Goal: Information Seeking & Learning: Learn about a topic

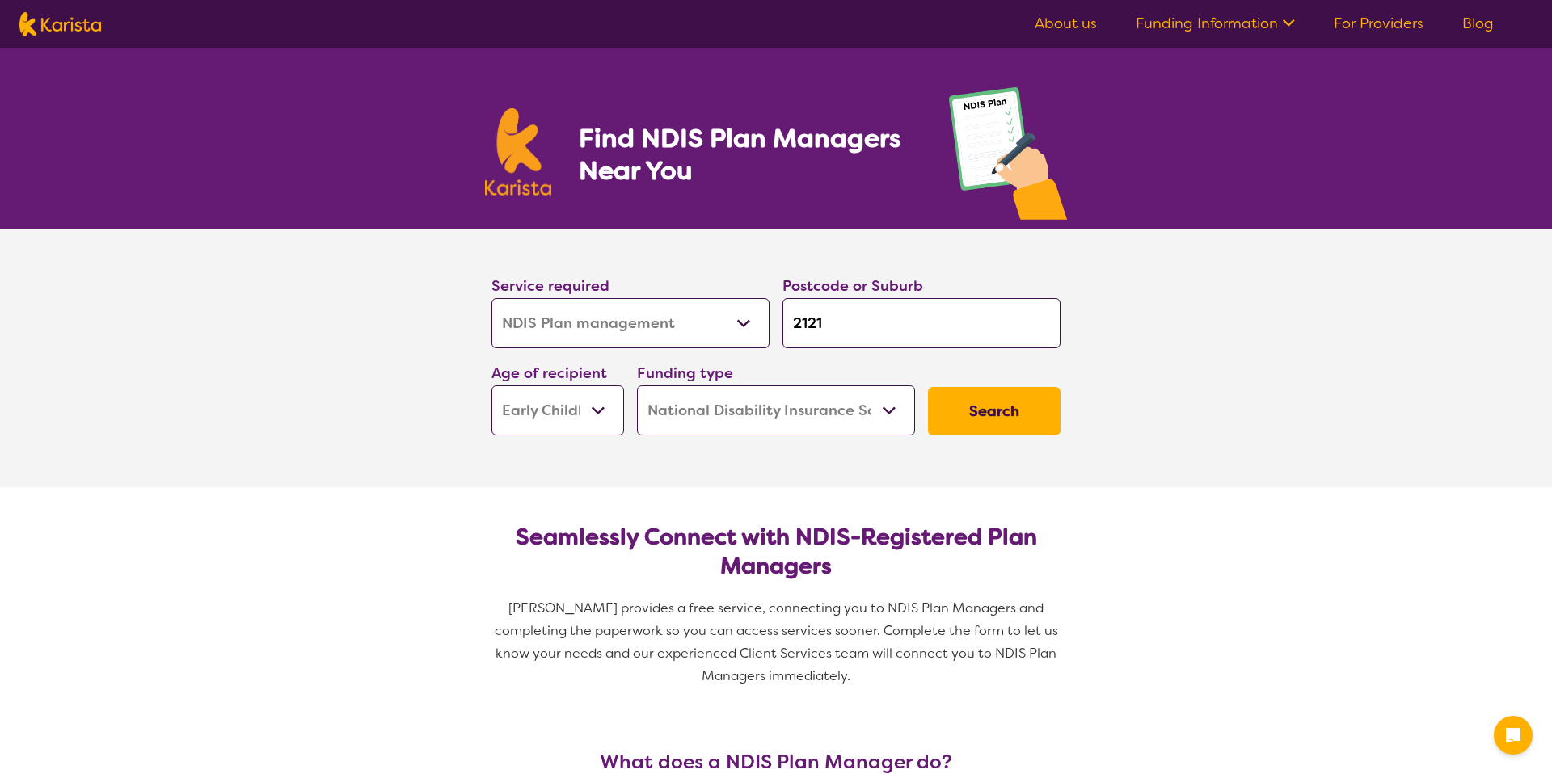
select select "NDIS Plan management"
select select "EC"
select select "NDIS"
select select "NDIS Plan management"
select select "EC"
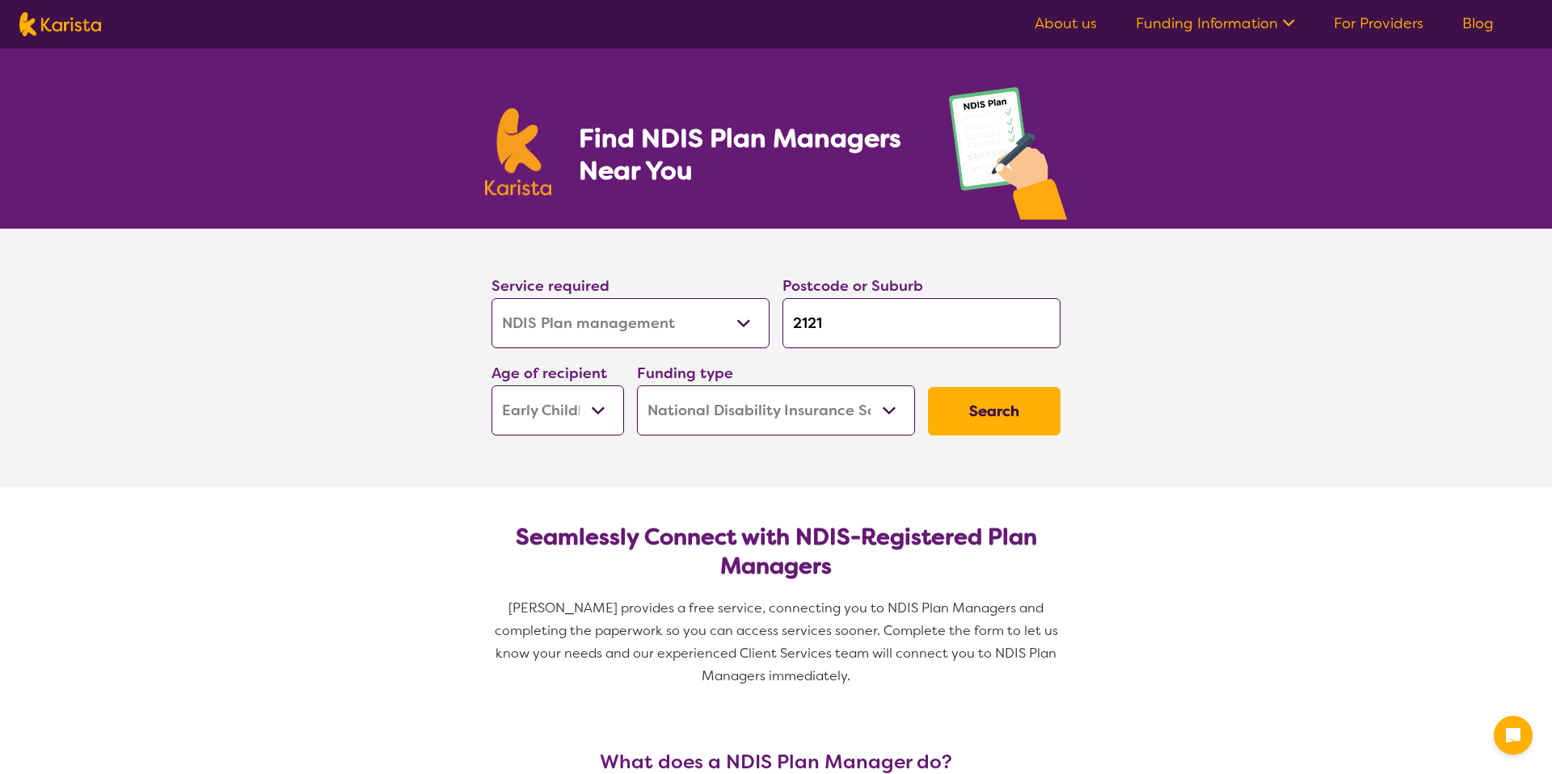
select select "NDIS"
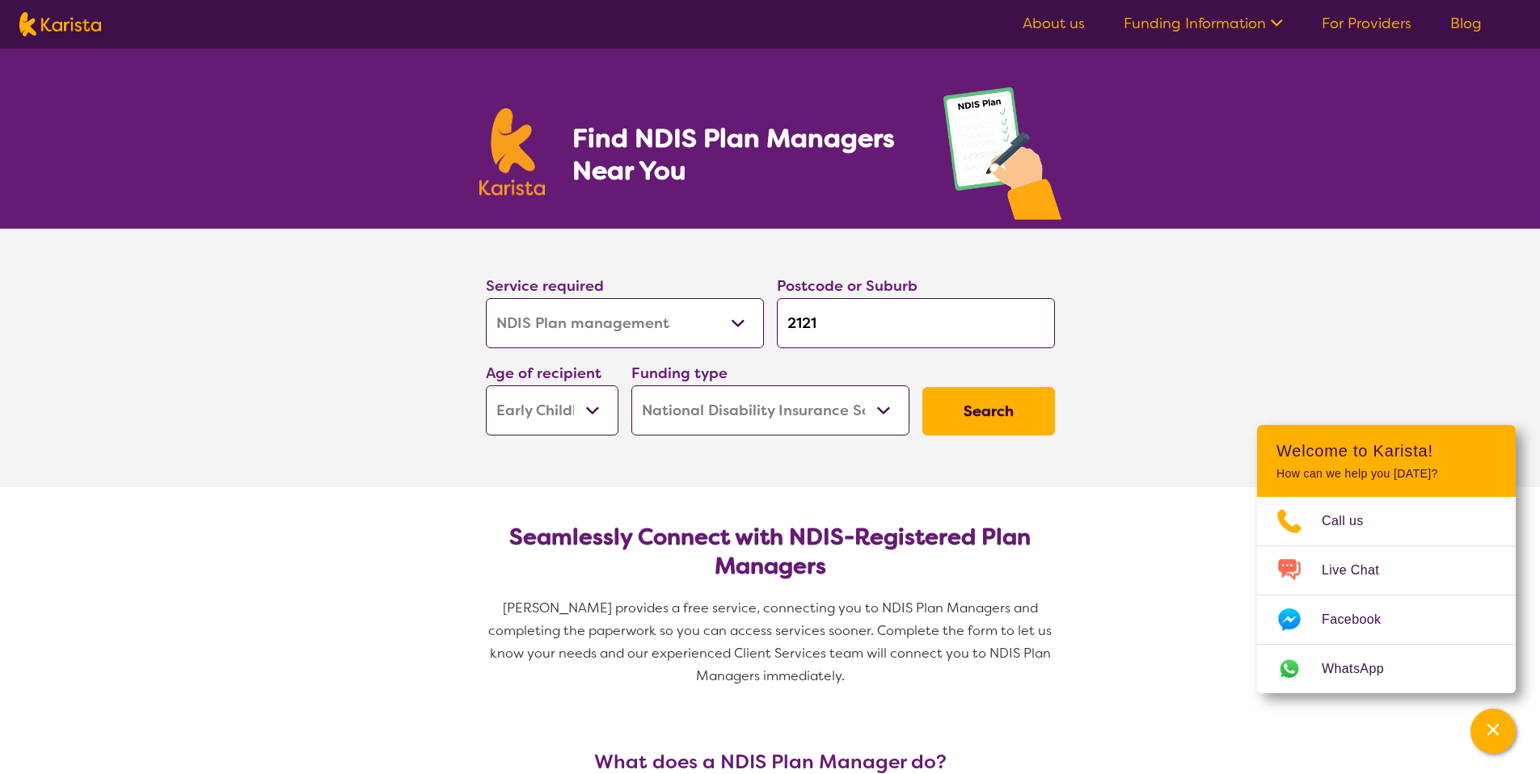
click at [1004, 413] on button "Search" at bounding box center [988, 411] width 133 height 48
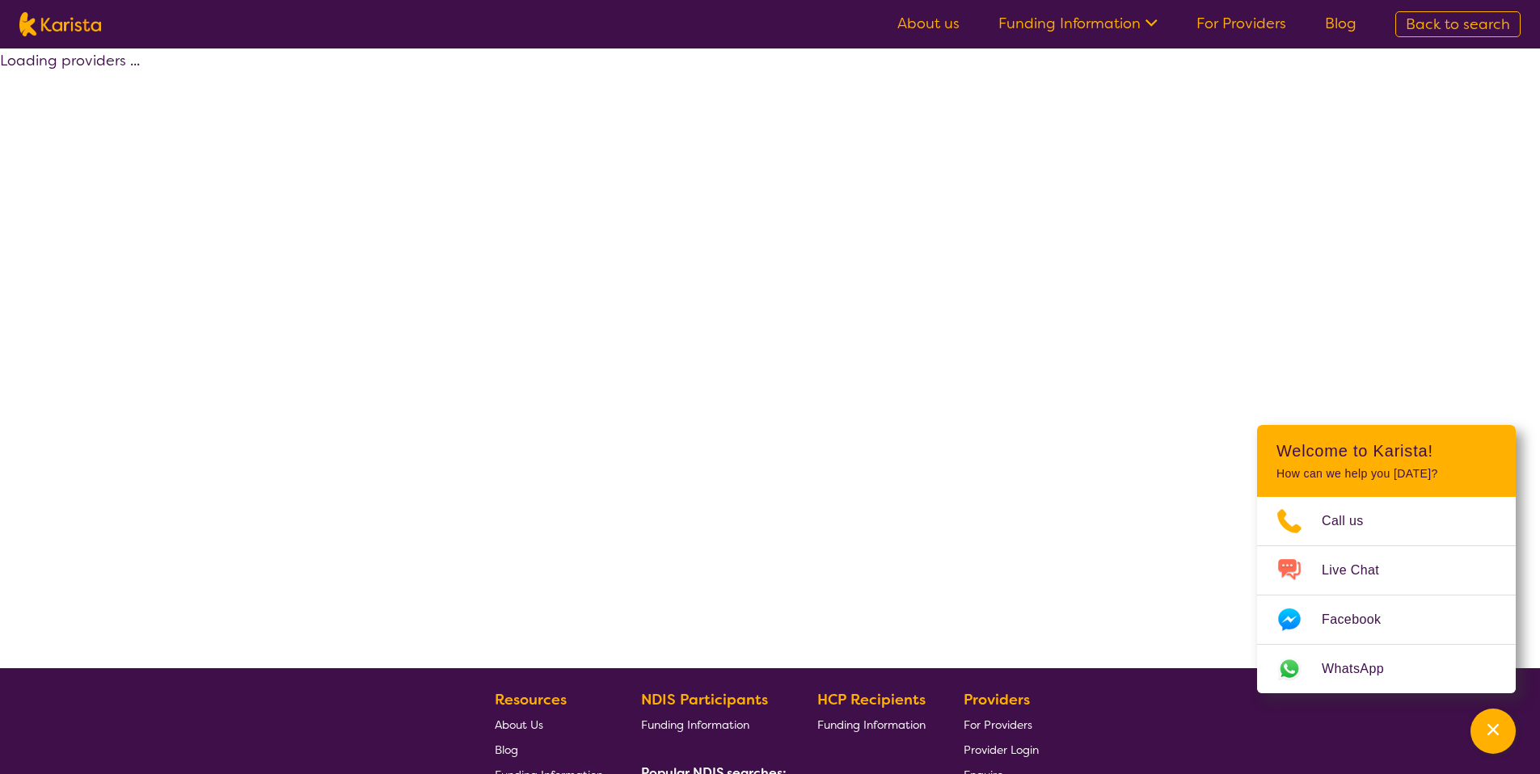
select select "by_score"
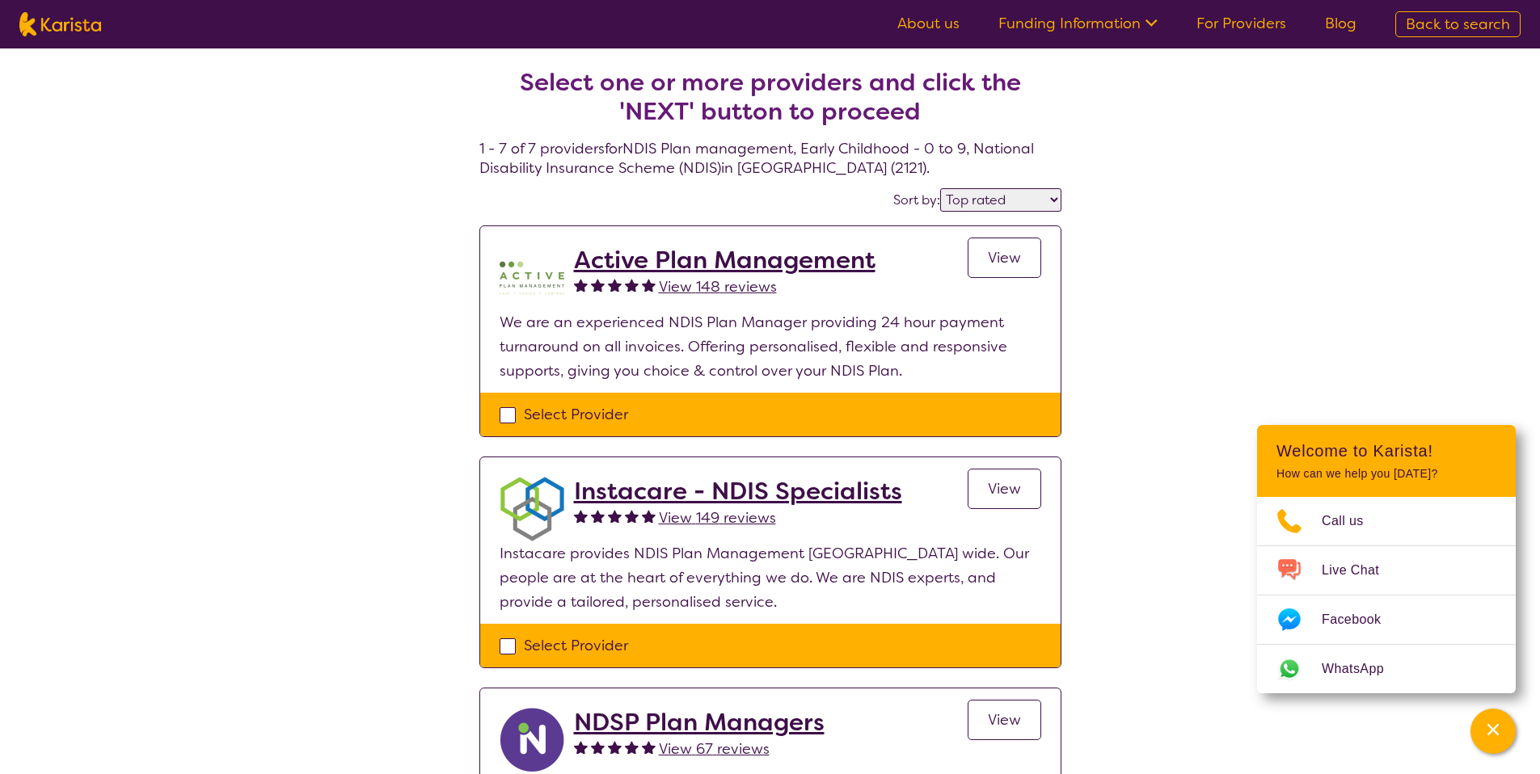
click at [729, 261] on h2 "Active Plan Management" at bounding box center [724, 260] width 301 height 29
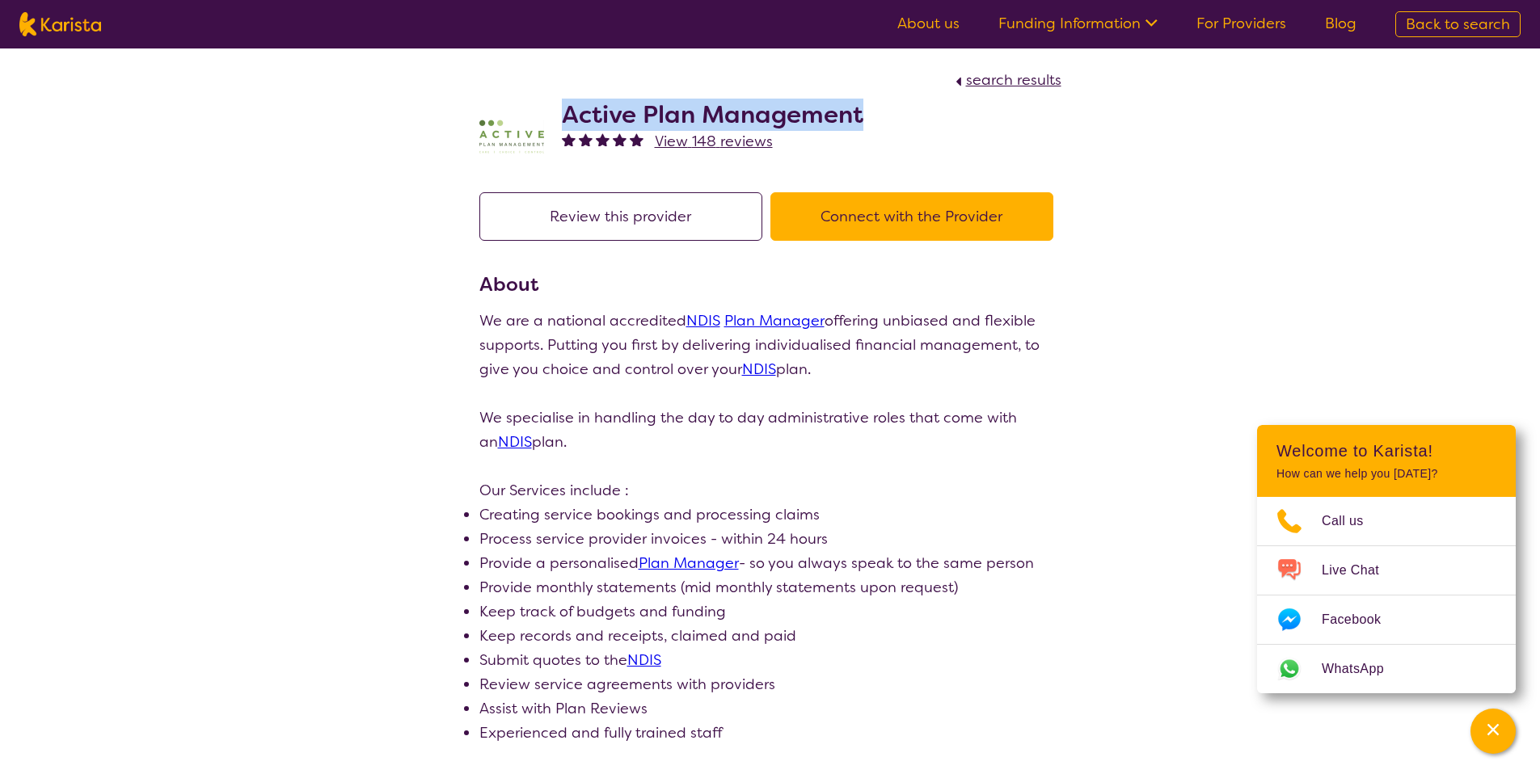
drag, startPoint x: 558, startPoint y: 109, endPoint x: 873, endPoint y: 120, distance: 315.4
click at [873, 120] on div "Active Plan Management View 148 reviews" at bounding box center [770, 132] width 582 height 81
select select "by_score"
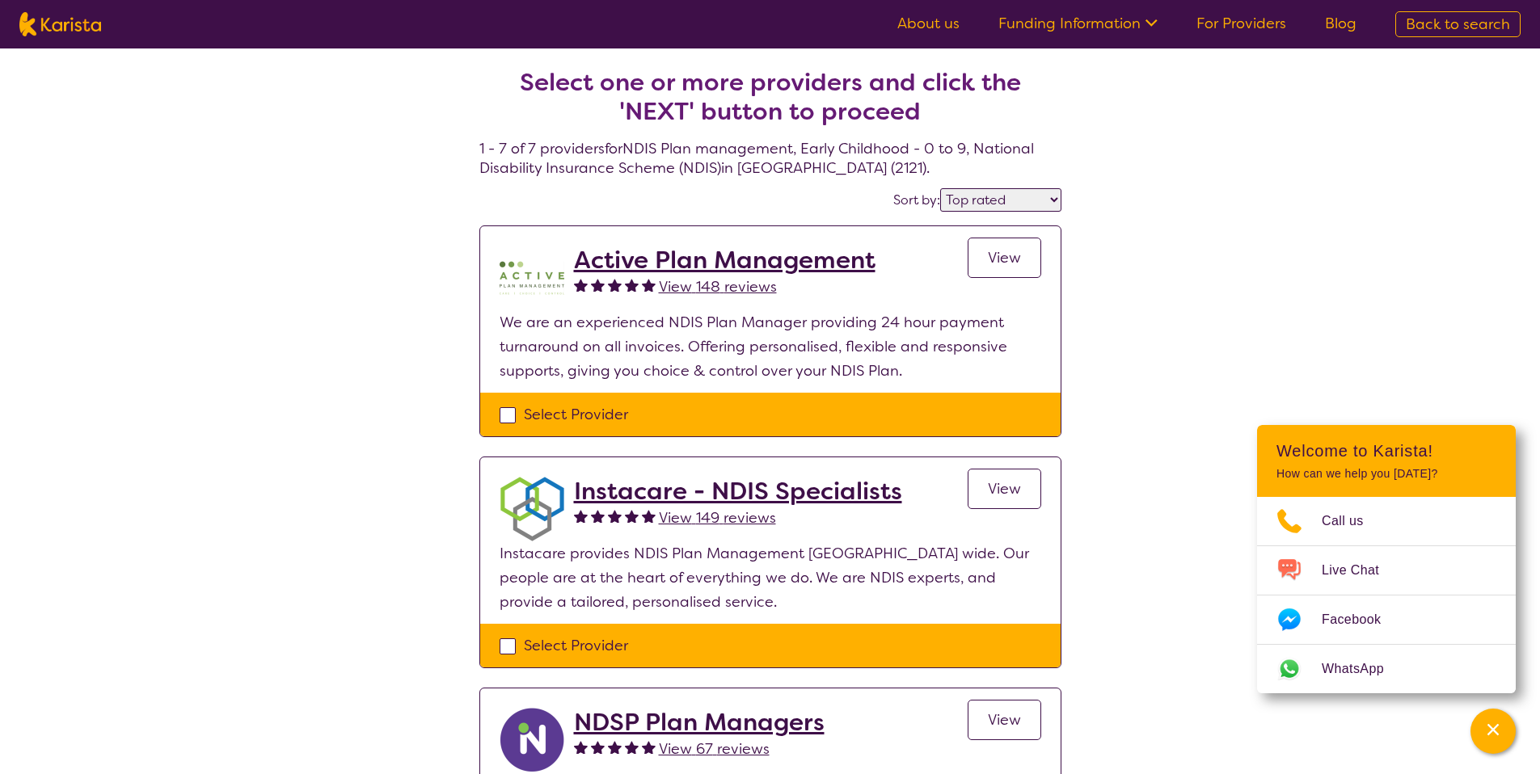
click at [821, 500] on h2 "Instacare - NDIS Specialists" at bounding box center [738, 491] width 328 height 29
